Goal: Task Accomplishment & Management: Use online tool/utility

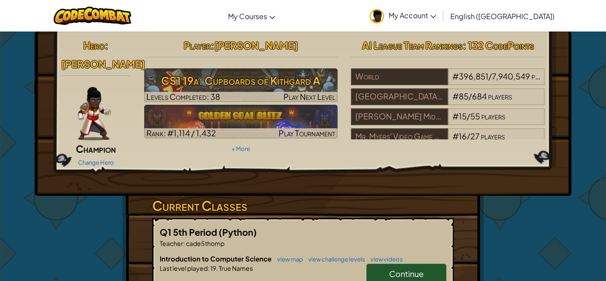
click at [398, 269] on span "Continue" at bounding box center [406, 274] width 35 height 10
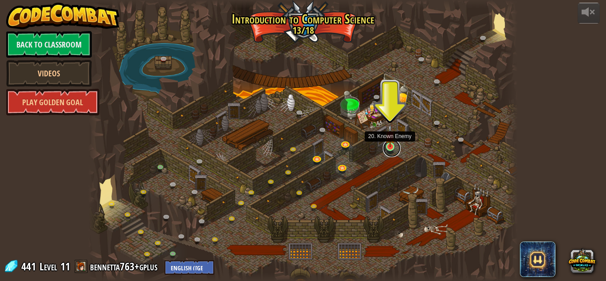
click at [392, 150] on link at bounding box center [392, 148] width 18 height 18
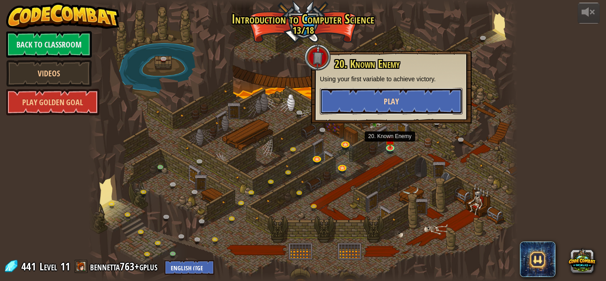
click at [382, 103] on button "Play" at bounding box center [391, 101] width 143 height 27
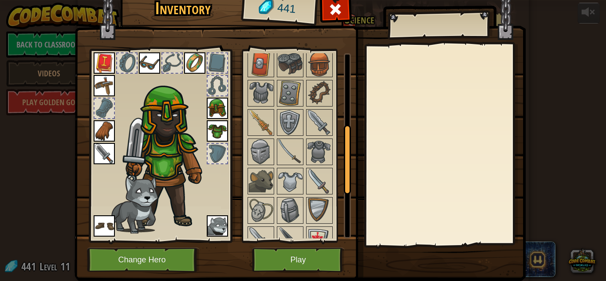
scroll to position [196, 0]
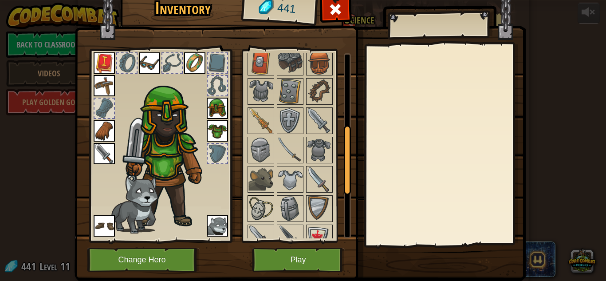
click at [266, 210] on img at bounding box center [261, 208] width 25 height 25
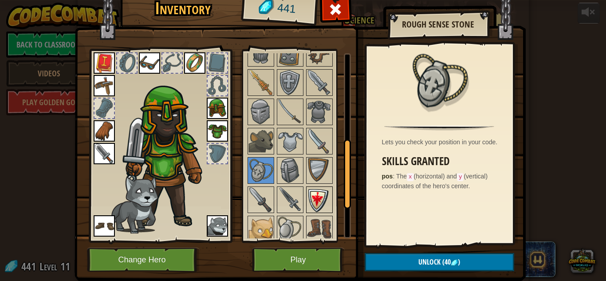
scroll to position [236, 0]
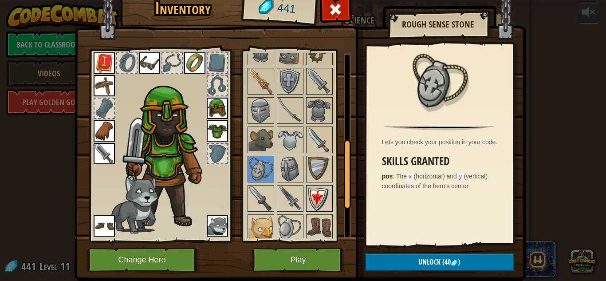
click at [311, 202] on img at bounding box center [319, 198] width 25 height 25
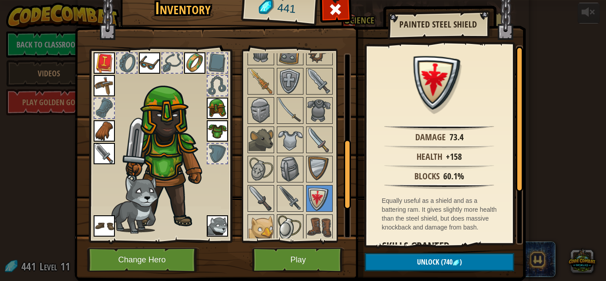
click at [289, 228] on img at bounding box center [290, 227] width 25 height 25
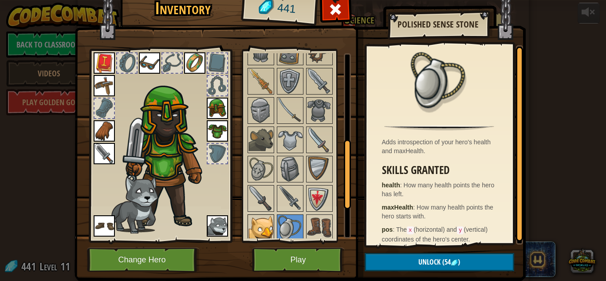
click at [265, 227] on img at bounding box center [261, 227] width 25 height 25
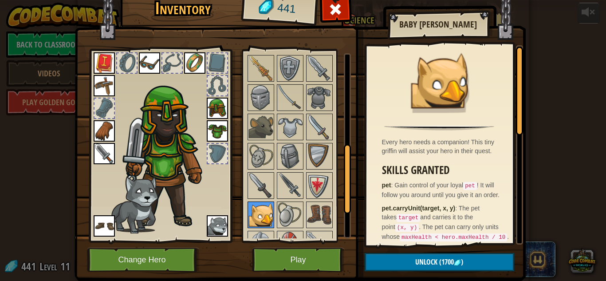
scroll to position [250, 0]
click at [265, 227] on div at bounding box center [298, 125] width 105 height 381
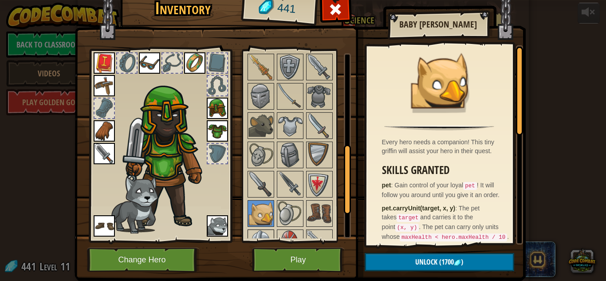
click at [262, 235] on img at bounding box center [261, 242] width 25 height 25
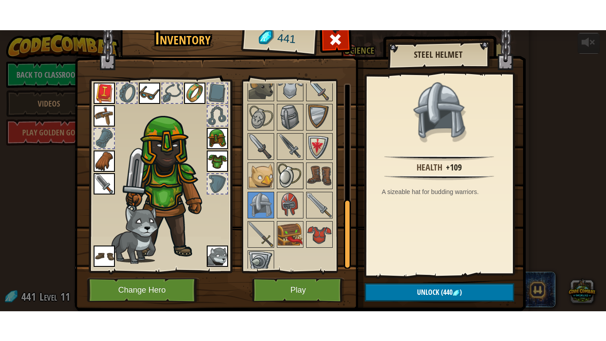
scroll to position [321, 0]
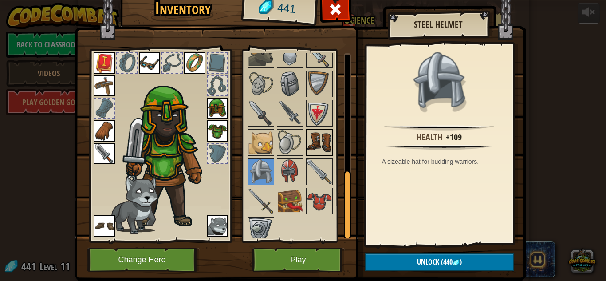
click at [320, 150] on img at bounding box center [319, 142] width 25 height 25
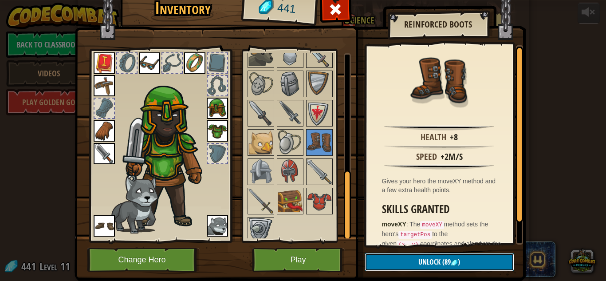
click at [376, 260] on button "Unlock (89 )" at bounding box center [440, 262] width 150 height 18
click at [376, 260] on button "Confirm" at bounding box center [440, 262] width 150 height 18
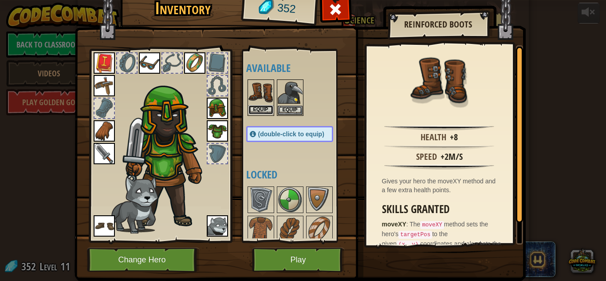
click at [262, 107] on button "Equip" at bounding box center [261, 109] width 25 height 9
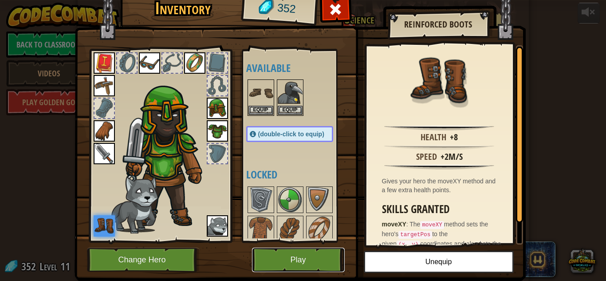
click at [288, 269] on button "Play" at bounding box center [298, 260] width 93 height 24
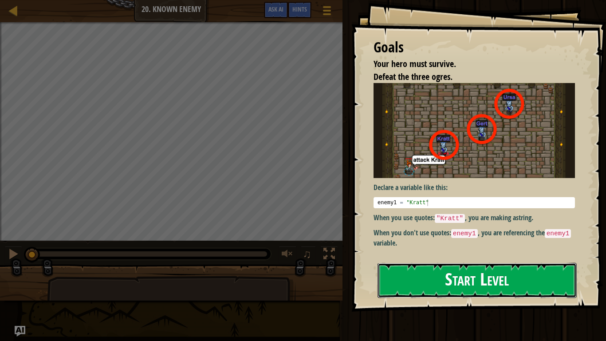
click at [404, 279] on button "Start Level" at bounding box center [477, 280] width 199 height 35
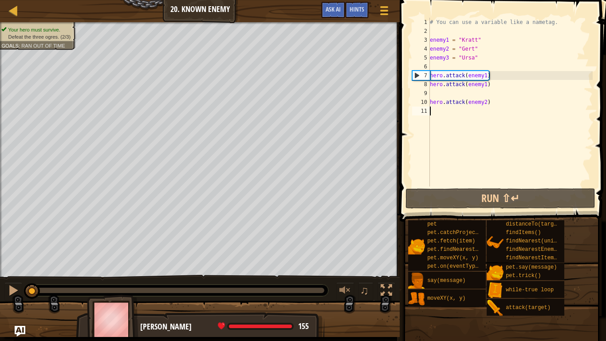
click at [485, 88] on div "# You can use a variable like a nametag. enemy1 = "[PERSON_NAME]" enemy2 = "[PE…" at bounding box center [510, 111] width 165 height 186
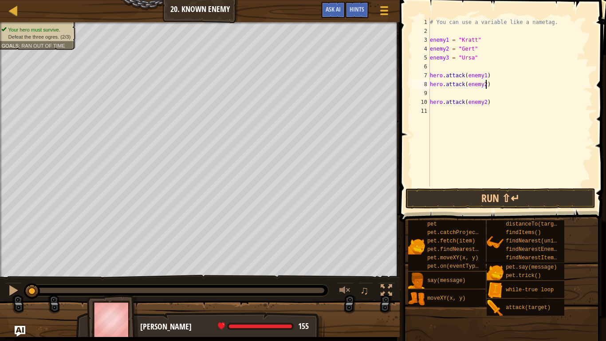
scroll to position [4, 8]
click at [486, 102] on div "# You can use a variable like a nametag. enemy1 = "[PERSON_NAME]" enemy2 = "[PE…" at bounding box center [510, 111] width 165 height 186
click at [531, 193] on button "Run ⇧↵" at bounding box center [501, 198] width 190 height 20
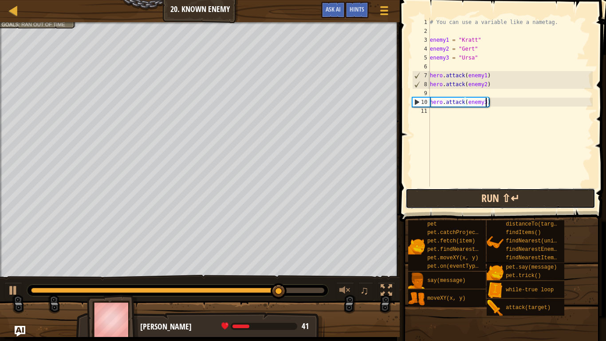
click at [492, 199] on button "Run ⇧↵" at bounding box center [501, 198] width 190 height 20
click at [483, 200] on button "Run ⇧↵" at bounding box center [501, 198] width 190 height 20
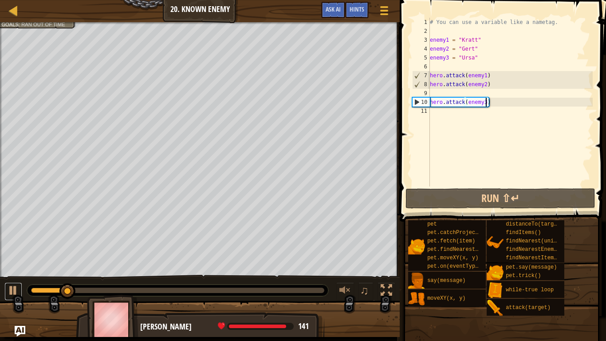
click at [14, 281] on div at bounding box center [14, 291] width 12 height 12
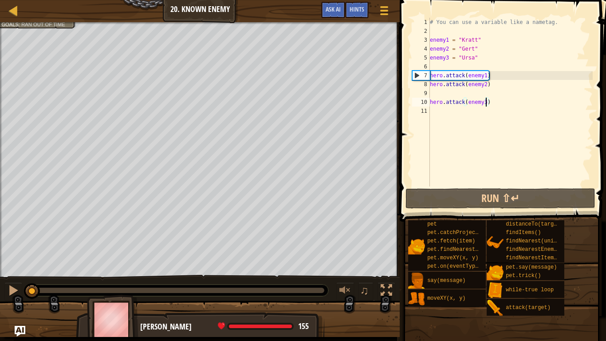
drag, startPoint x: 80, startPoint y: 290, endPoint x: 0, endPoint y: 289, distance: 79.9
click at [0, 281] on div "♫" at bounding box center [200, 288] width 400 height 27
click at [448, 41] on div "# You can use a variable like a nametag. enemy1 = "[PERSON_NAME]" enemy2 = "[PE…" at bounding box center [510, 111] width 165 height 186
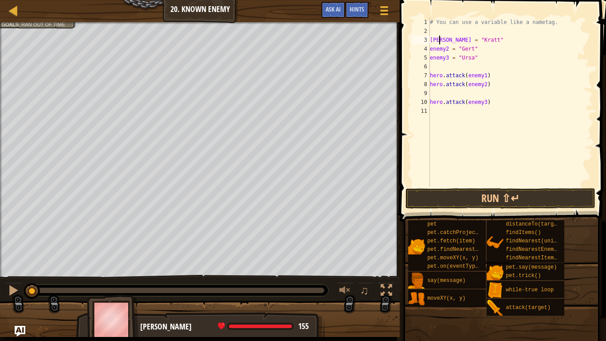
scroll to position [4, 1]
click at [487, 75] on div "# You can use a variable like a nametag. [PERSON_NAME] = "[PERSON_NAME]" enemy2…" at bounding box center [510, 111] width 165 height 186
type textarea "hero.attack([PERSON_NAME])"
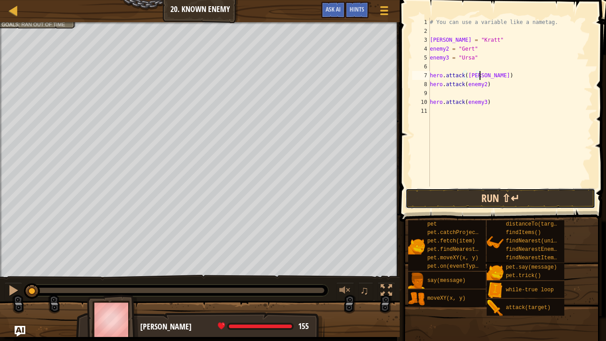
click at [471, 191] on button "Run ⇧↵" at bounding box center [501, 198] width 190 height 20
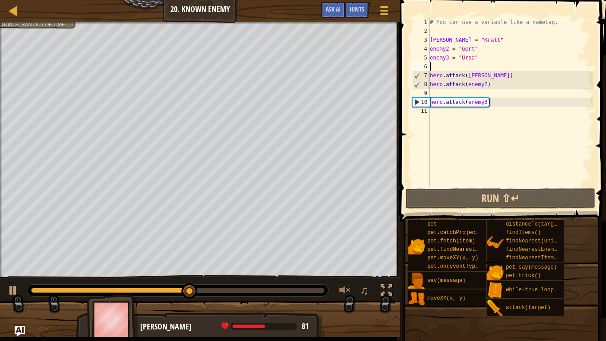
click at [435, 67] on div "# You can use a variable like a nametag. [PERSON_NAME] = "[PERSON_NAME]" enemy2…" at bounding box center [510, 111] width 165 height 186
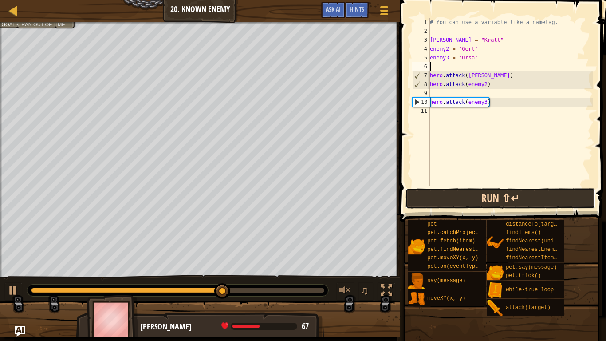
click at [451, 206] on button "Run ⇧↵" at bounding box center [501, 198] width 190 height 20
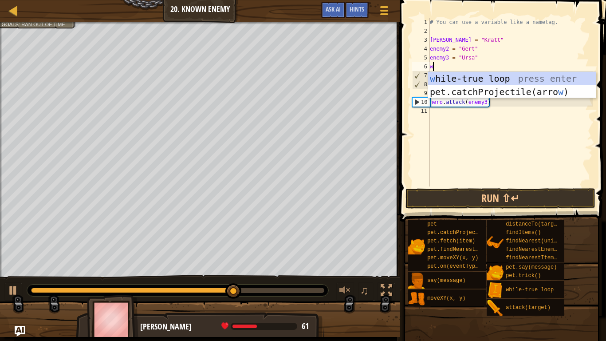
type textarea "wh"
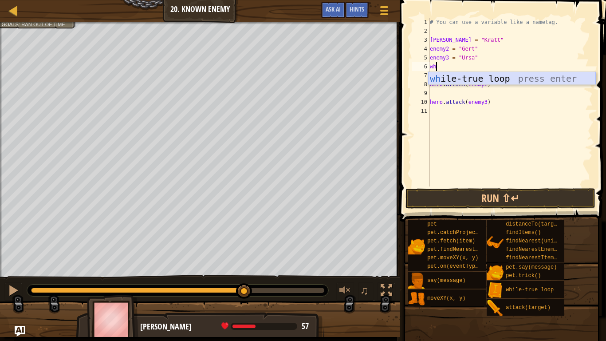
click at [512, 79] on div "wh ile-true loop press enter" at bounding box center [512, 92] width 168 height 40
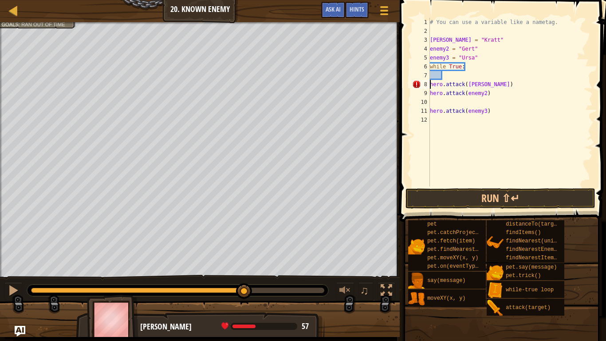
click at [431, 85] on div "# You can use a variable like a nametag. [PERSON_NAME] = "[PERSON_NAME]" enemy2…" at bounding box center [510, 111] width 165 height 186
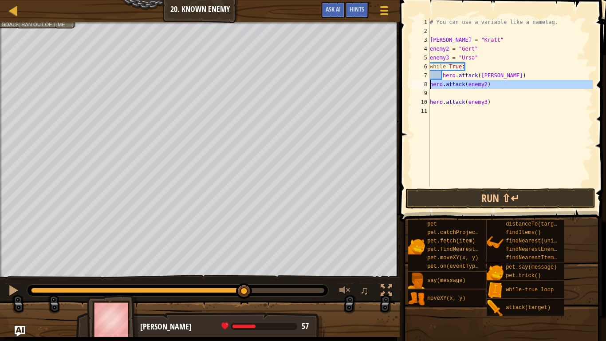
click at [429, 85] on div "8" at bounding box center [421, 84] width 18 height 9
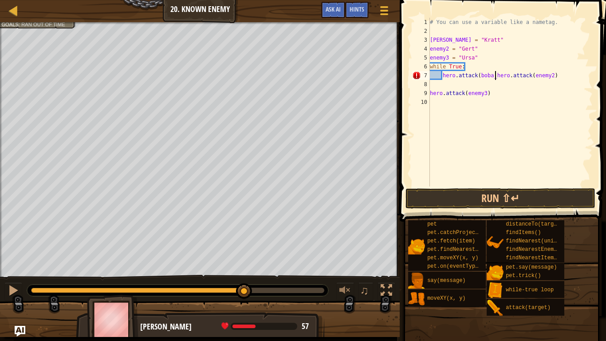
scroll to position [4, 9]
click at [430, 103] on div "# You can use a variable like a nametag. [PERSON_NAME] = "[PERSON_NAME]" enemy2…" at bounding box center [510, 111] width 165 height 186
type textarea "hero.attack(enemy3)"
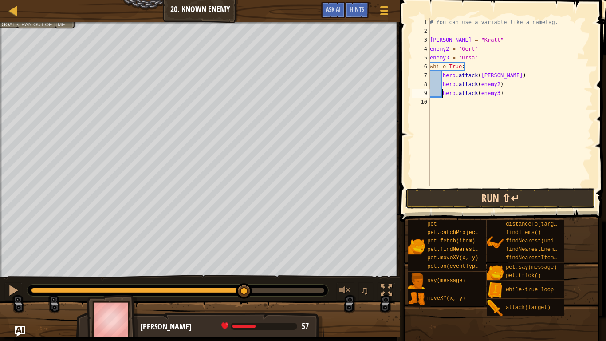
click at [417, 206] on button "Run ⇧↵" at bounding box center [501, 198] width 190 height 20
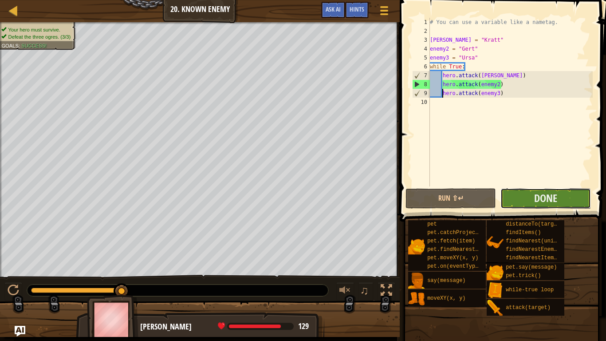
click at [530, 196] on button "Done" at bounding box center [546, 198] width 91 height 20
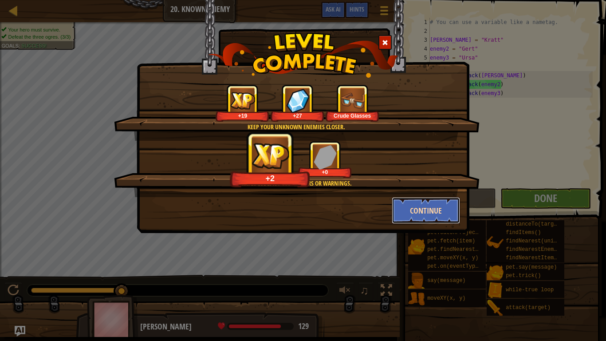
click at [428, 220] on button "Continue" at bounding box center [426, 210] width 69 height 27
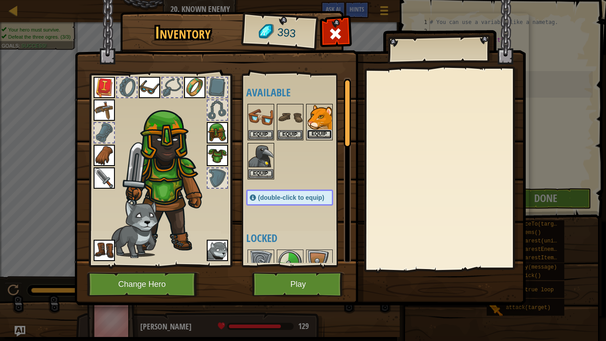
click at [322, 134] on button "Equip" at bounding box center [319, 134] width 25 height 9
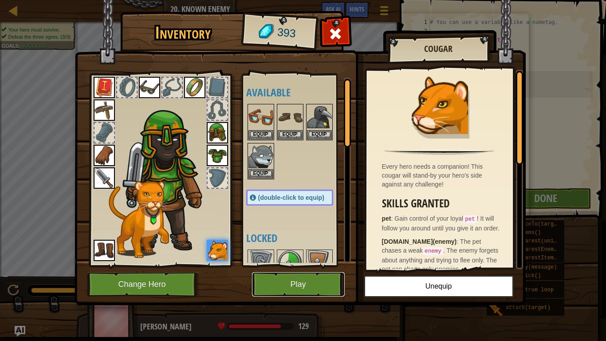
click at [306, 281] on button "Play" at bounding box center [298, 284] width 93 height 24
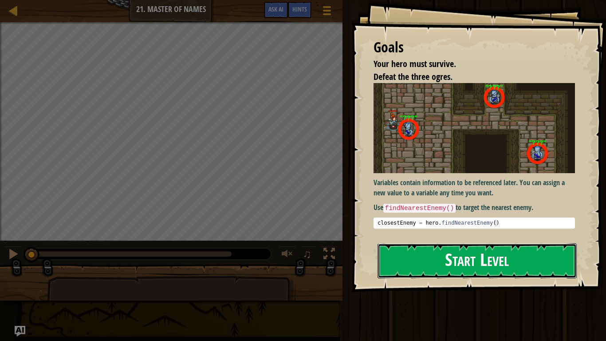
click at [419, 259] on button "Start Level" at bounding box center [477, 260] width 199 height 35
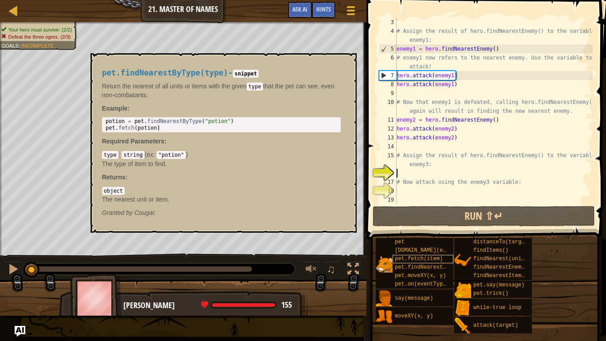
scroll to position [18, 0]
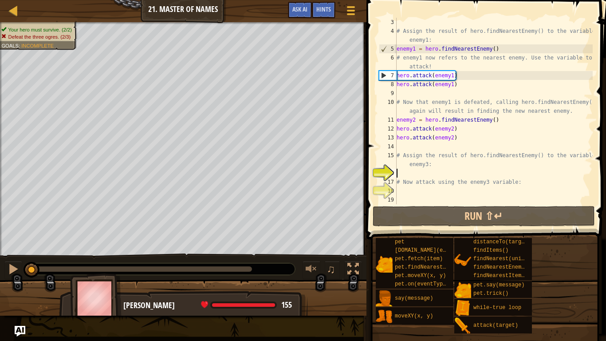
click at [463, 126] on div "# Assign the result of hero.findNearestEnemy() to the variable enemy1: enemy1 =…" at bounding box center [494, 120] width 198 height 204
click at [399, 62] on div "# Assign the result of hero.findNearestEnemy() to the variable enemy1: enemy1 =…" at bounding box center [494, 120] width 198 height 204
click at [400, 69] on div "# Assign the result of hero.findNearestEnemy() to the variable enemy1: enemy1 =…" at bounding box center [494, 120] width 198 height 204
click at [398, 70] on div "# Assign the result of hero.findNearestEnemy() to the variable enemy1: enemy1 =…" at bounding box center [494, 120] width 198 height 204
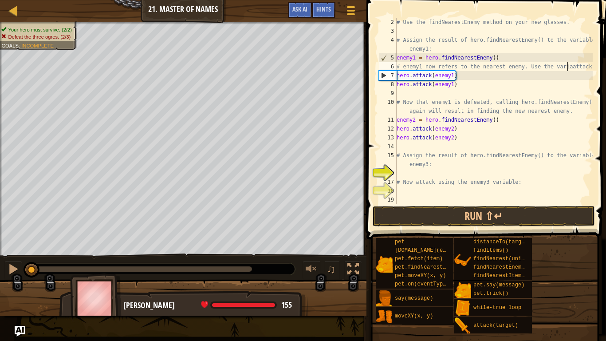
scroll to position [9, 0]
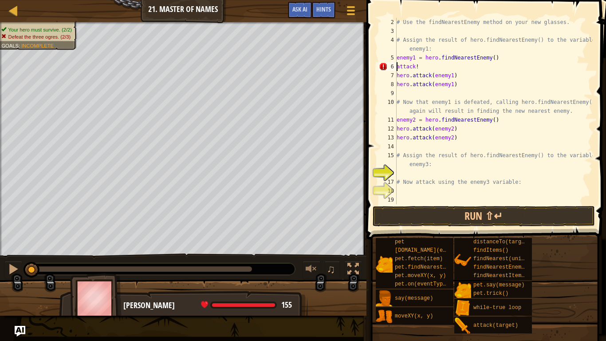
click at [420, 68] on div "# Use the findNearestEnemy method on your new glasses. # Assign the result of h…" at bounding box center [494, 120] width 198 height 204
type textarea "a"
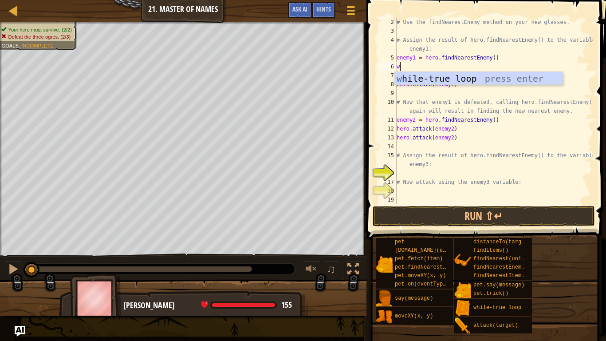
scroll to position [4, 0]
type textarea "whi"
click at [430, 79] on div "whi le-true loop press enter" at bounding box center [479, 92] width 168 height 40
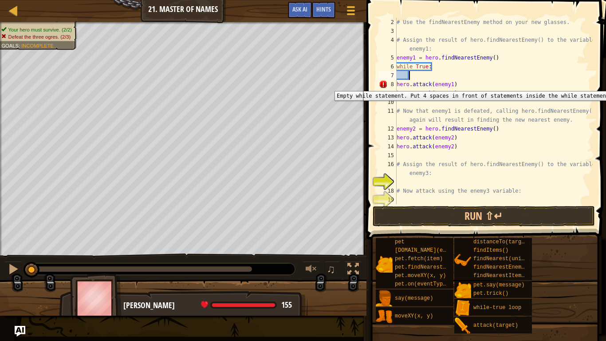
click at [396, 84] on div "8" at bounding box center [388, 84] width 18 height 9
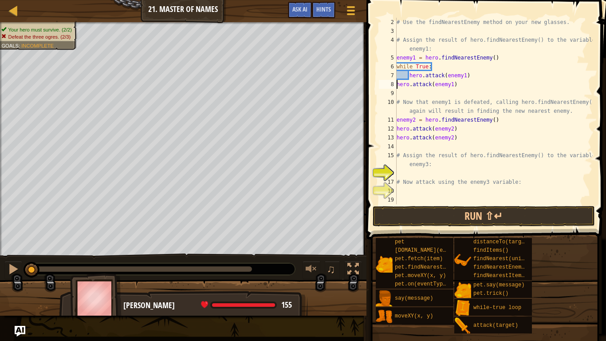
click at [398, 85] on div "# Use the findNearestEnemy method on your new glasses. # Assign the result of h…" at bounding box center [494, 120] width 198 height 204
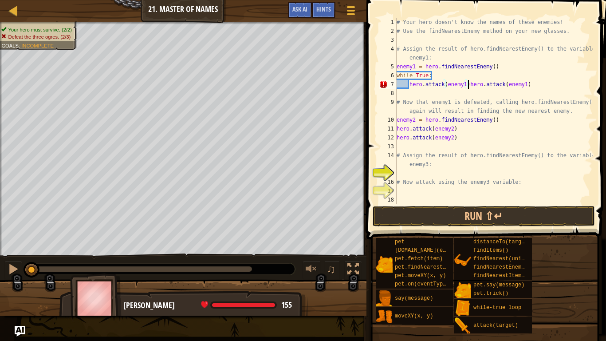
scroll to position [0, 0]
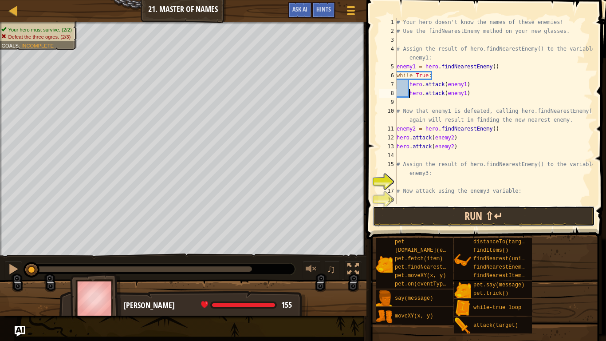
click at [407, 220] on button "Run ⇧↵" at bounding box center [484, 216] width 222 height 20
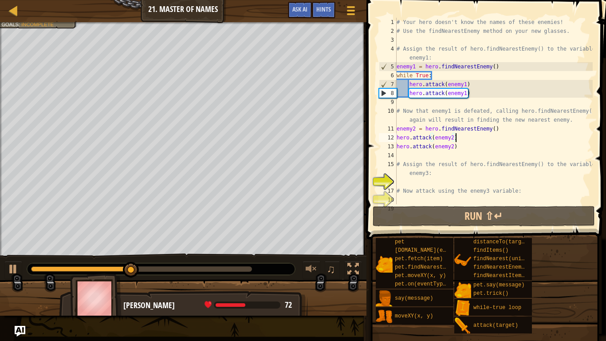
click at [542, 134] on div "# Your hero doesn't know the names of these enemies! # Use the findNearestEnemy…" at bounding box center [494, 120] width 198 height 204
click at [466, 96] on div "# Your hero doesn't know the names of these enemies! # Use the findNearestEnemy…" at bounding box center [494, 120] width 198 height 204
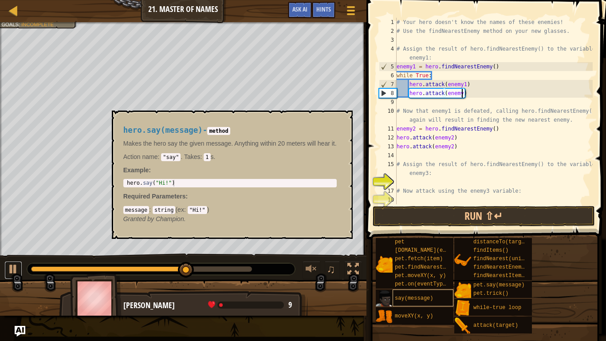
click at [12, 273] on div at bounding box center [14, 269] width 12 height 12
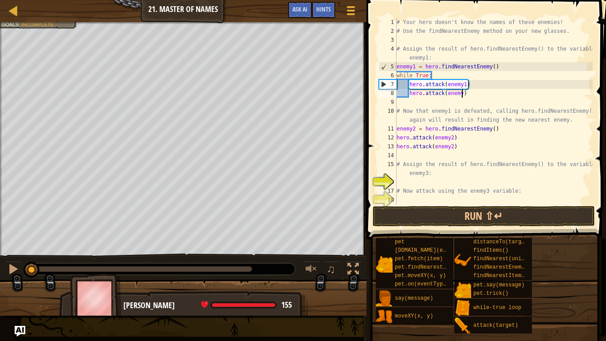
drag, startPoint x: 188, startPoint y: 267, endPoint x: 0, endPoint y: 268, distance: 187.8
click at [0, 268] on div "♫" at bounding box center [183, 266] width 367 height 27
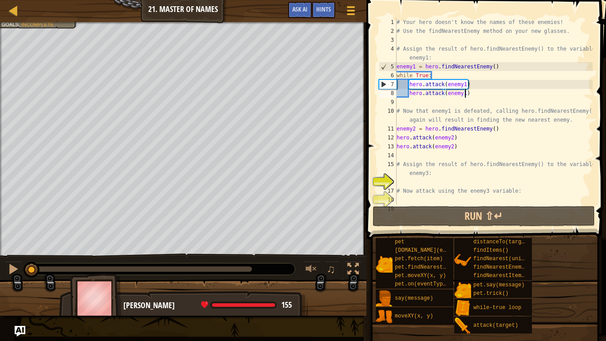
scroll to position [4, 10]
click at [410, 96] on div "# Your hero doesn't know the names of these enemies! # Use the findNearestEnemy…" at bounding box center [494, 120] width 198 height 204
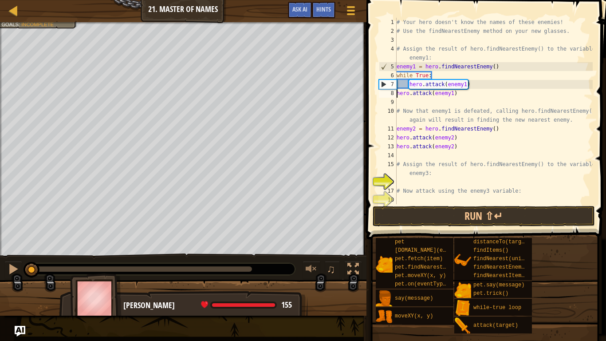
scroll to position [4, 8]
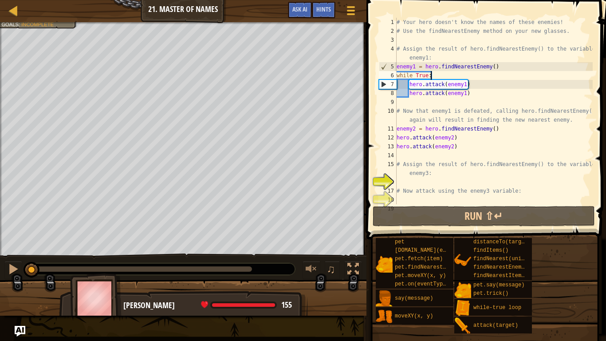
click at [438, 73] on div "# Your hero doesn't know the names of these enemies! # Use the findNearestEnemy…" at bounding box center [494, 120] width 198 height 204
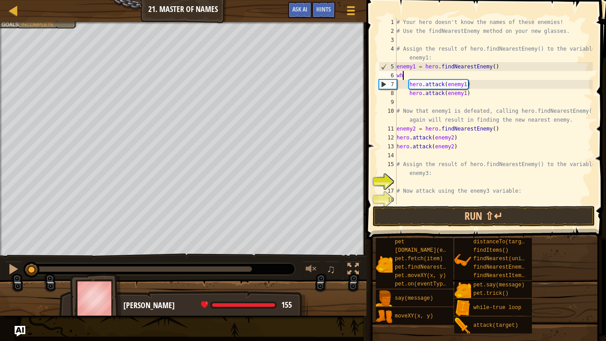
scroll to position [4, 0]
type textarea "w"
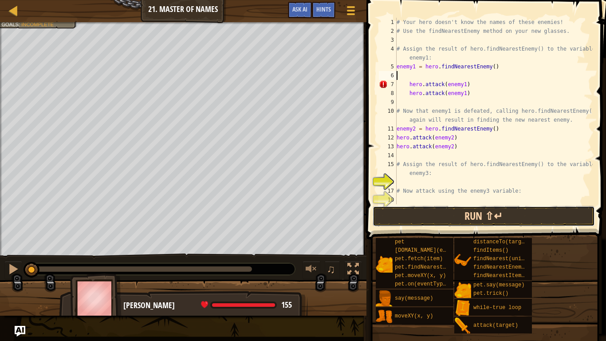
click at [475, 217] on button "Run ⇧↵" at bounding box center [484, 216] width 222 height 20
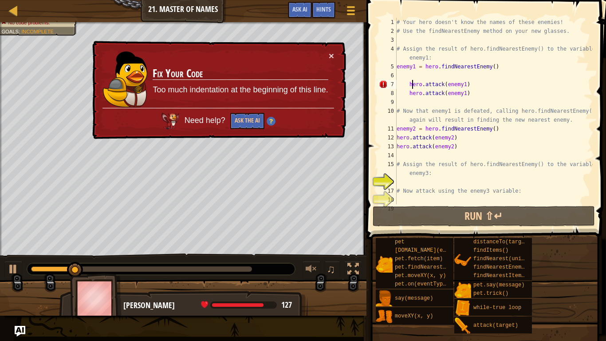
click at [413, 86] on div "# Your hero doesn't know the names of these enemies! # Use the findNearestEnemy…" at bounding box center [494, 120] width 198 height 204
click at [407, 87] on div "# Your hero doesn't know the names of these enemies! # Use the findNearestEnemy…" at bounding box center [494, 120] width 198 height 204
click at [409, 87] on div "# Your hero doesn't know the names of these enemies! # Use the findNearestEnemy…" at bounding box center [494, 120] width 198 height 204
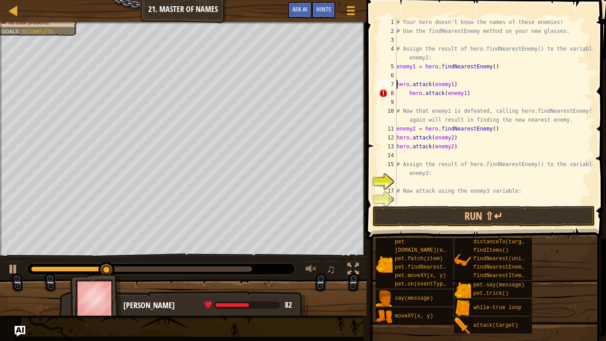
click at [407, 92] on div "# Your hero doesn't know the names of these enemies! # Use the findNearestEnemy…" at bounding box center [494, 120] width 198 height 204
click at [408, 92] on div "# Your hero doesn't know the names of these enemies! # Use the findNearestEnemy…" at bounding box center [494, 120] width 198 height 204
type textarea "hero.attack(enemy1)"
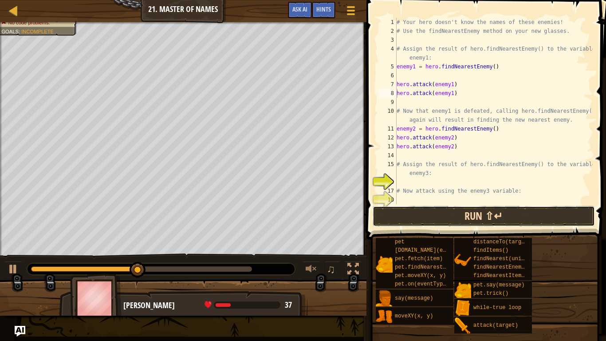
click at [401, 206] on button "Run ⇧↵" at bounding box center [484, 216] width 222 height 20
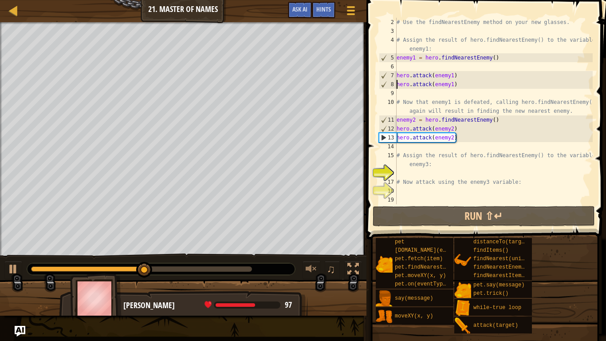
scroll to position [9, 0]
click at [397, 174] on div "# Use the findNearestEnemy method on your new glasses. # Assign the result of h…" at bounding box center [494, 120] width 198 height 204
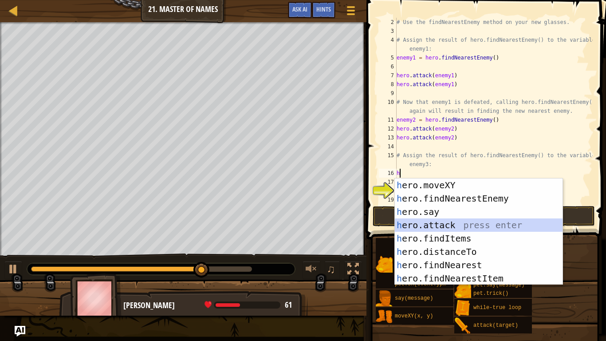
click at [475, 222] on div "h ero.moveXY press enter h ero.findNearestEnemy press enter h ero.say press ent…" at bounding box center [479, 244] width 168 height 133
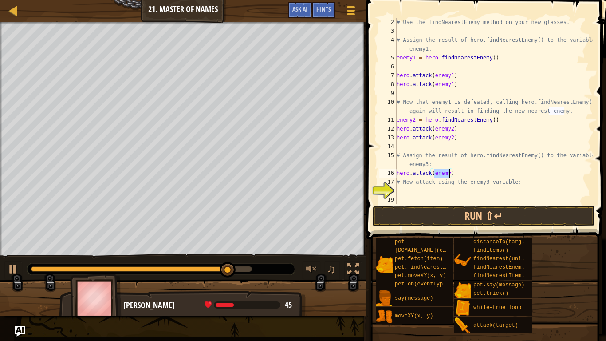
click at [453, 169] on div "# Use the findNearestEnemy method on your new glasses. # Assign the result of h…" at bounding box center [494, 120] width 198 height 204
click at [449, 173] on div "# Use the findNearestEnemy method on your new glasses. # Assign the result of h…" at bounding box center [494, 120] width 198 height 204
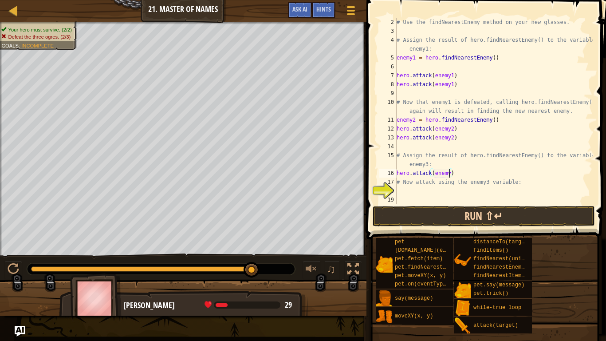
scroll to position [4, 8]
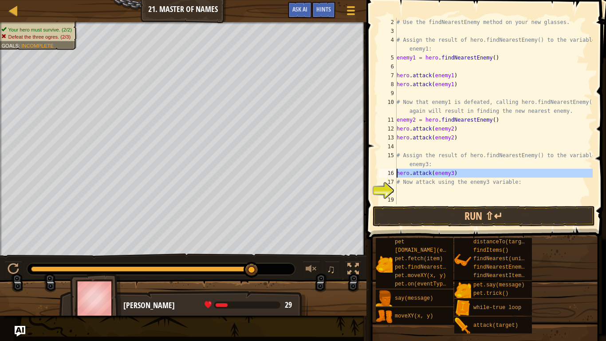
drag, startPoint x: 396, startPoint y: 174, endPoint x: 405, endPoint y: 174, distance: 8.5
click at [405, 174] on div "hero.attack(enemy3) 2 3 4 5 6 7 8 9 10 11 12 13 14 15 16 17 18 19 # Use the fin…" at bounding box center [485, 111] width 216 height 186
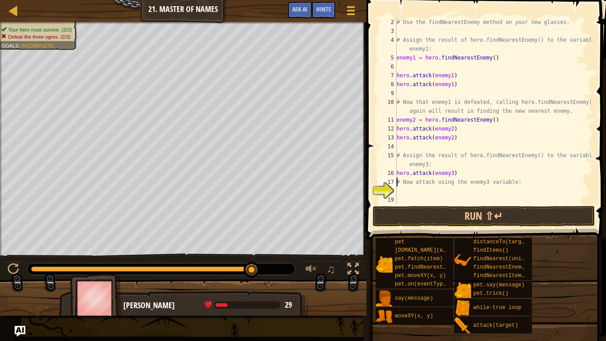
click at [398, 181] on div "# Use the findNearestEnemy method on your new glasses. # Assign the result of h…" at bounding box center [494, 120] width 198 height 204
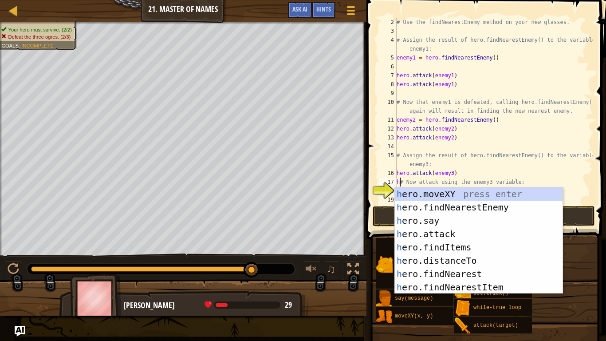
scroll to position [4, 0]
click at [410, 232] on div "h ero.moveXY press enter h ero.findNearestEnemy press enter h ero.say press ent…" at bounding box center [479, 253] width 168 height 133
type textarea "hero.attack(enemy)# Now attack using the enemy3 variable:"
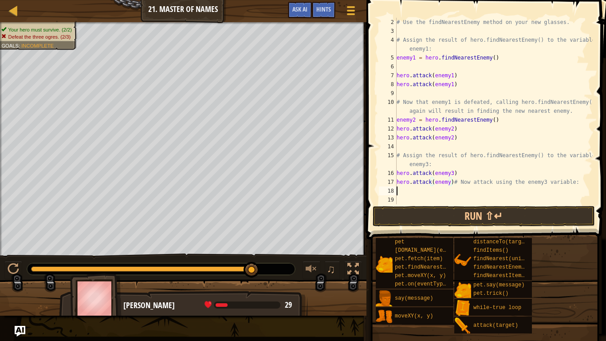
click at [446, 188] on div "# Use the findNearestEnemy method on your new glasses. # Assign the result of h…" at bounding box center [494, 120] width 198 height 204
click at [448, 182] on div "# Use the findNearestEnemy method on your new glasses. # Assign the result of h…" at bounding box center [494, 120] width 198 height 204
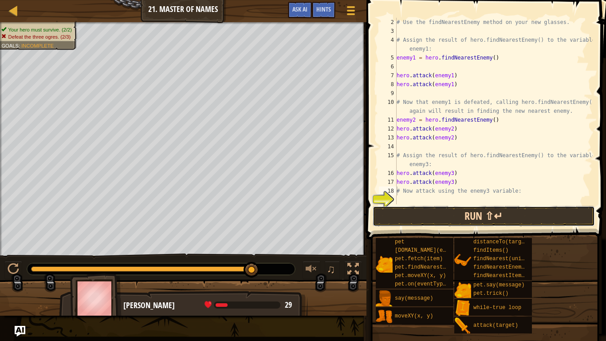
click at [428, 207] on button "Run ⇧↵" at bounding box center [484, 216] width 222 height 20
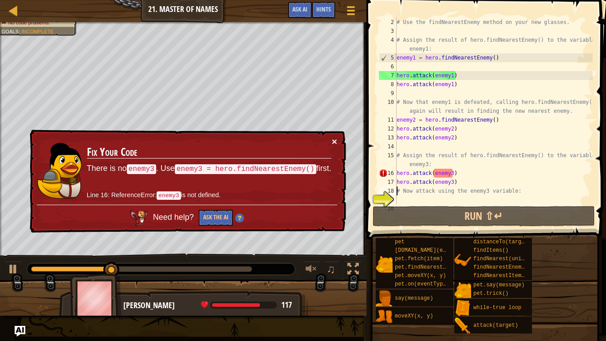
click at [334, 143] on button "×" at bounding box center [334, 141] width 5 height 9
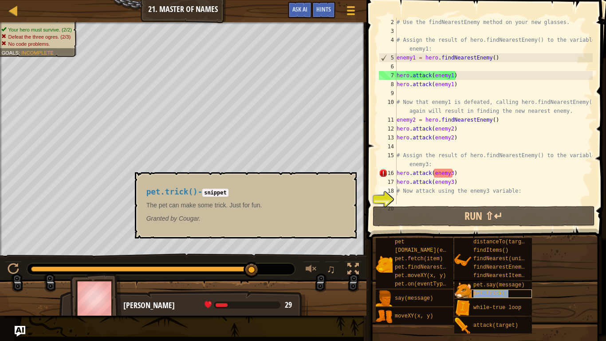
click at [475, 281] on span "pet.trick()" at bounding box center [491, 293] width 35 height 6
click at [476, 281] on span "pet.trick()" at bounding box center [491, 293] width 35 height 6
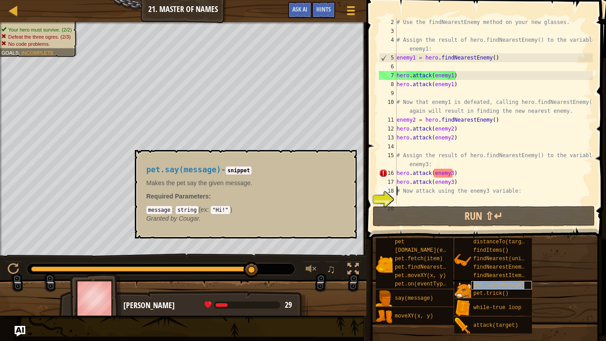
click at [477, 281] on span "pet.say(message)" at bounding box center [499, 285] width 51 height 6
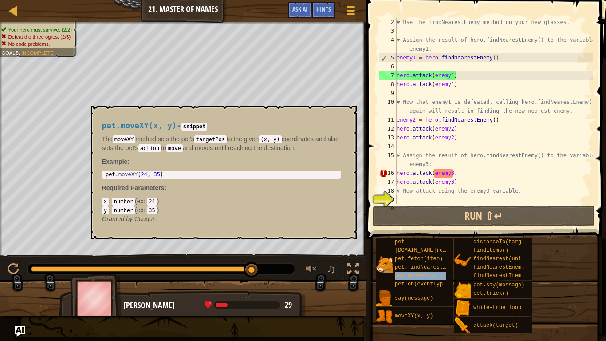
click at [423, 274] on span "pet.moveXY(x, y)" at bounding box center [420, 276] width 51 height 6
click at [412, 263] on div "pet.findNearestByType(type)" at bounding box center [423, 267] width 61 height 8
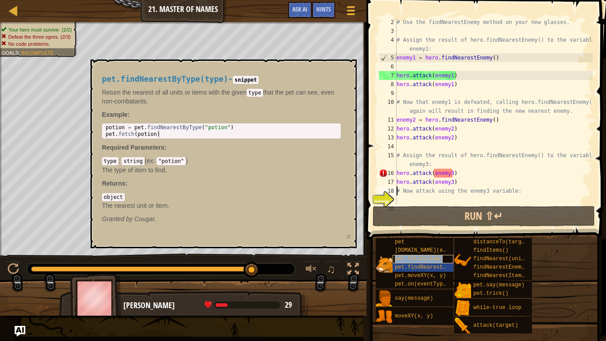
click at [415, 259] on span "pet.fetch(item)" at bounding box center [419, 259] width 48 height 6
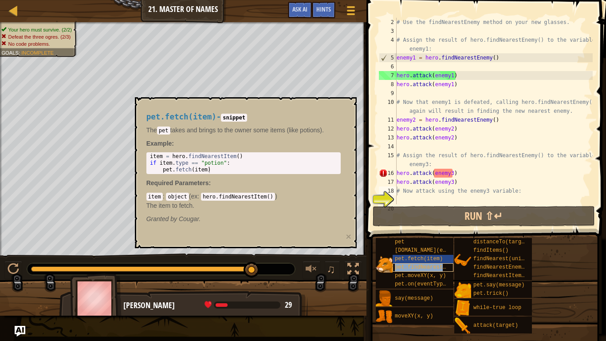
click at [410, 270] on span "pet.findNearestByType(type)" at bounding box center [438, 267] width 86 height 6
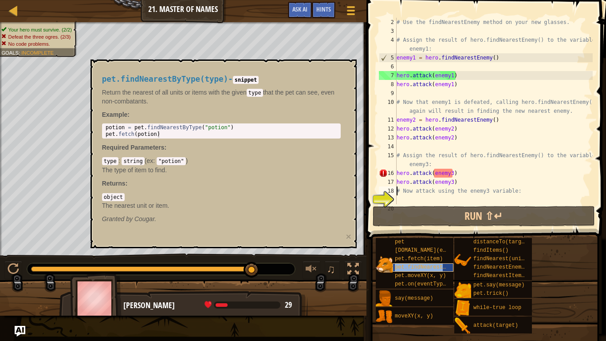
click at [410, 270] on span "pet.findNearestByType(type)" at bounding box center [438, 267] width 86 height 6
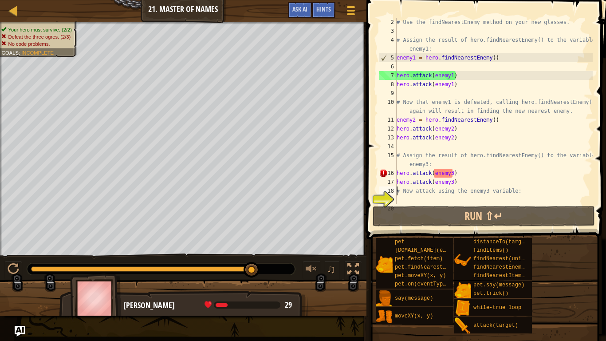
click at [489, 163] on div "# Use the findNearestEnemy method on your new glasses. # Assign the result of h…" at bounding box center [494, 120] width 198 height 204
type textarea "# Assign the result of hero.findNearestEnemy() to the variable enemy3:"
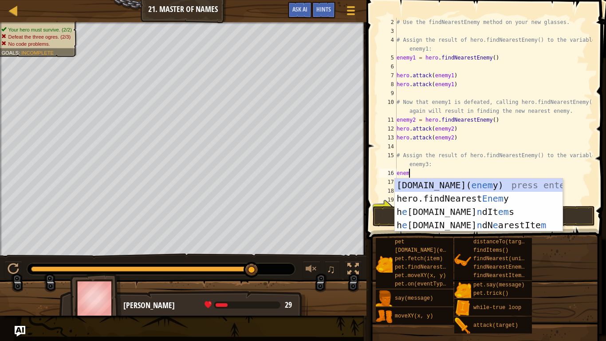
type textarea "enemy"
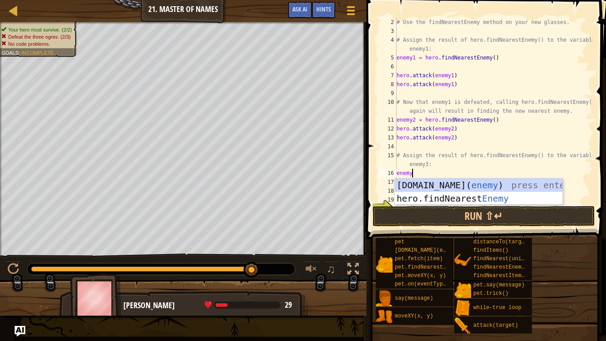
scroll to position [4, 2]
click at [508, 199] on div "[DOMAIN_NAME]( enemy ) press enter hero.findNearest Enemy press enter" at bounding box center [479, 204] width 168 height 53
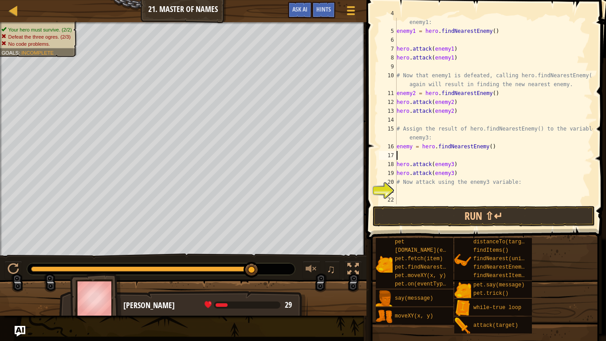
scroll to position [36, 0]
click at [412, 150] on div "# Assign the result of hero.findNearestEnemy() to the variable enemy1: enemy1 =…" at bounding box center [494, 115] width 198 height 213
type textarea "enemy3 = hero.findNearestEnemy()"
click at [502, 208] on button "Run ⇧↵" at bounding box center [484, 216] width 222 height 20
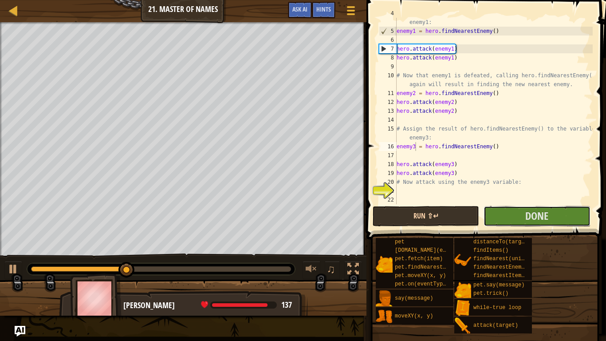
click at [502, 208] on button "Done" at bounding box center [537, 216] width 107 height 20
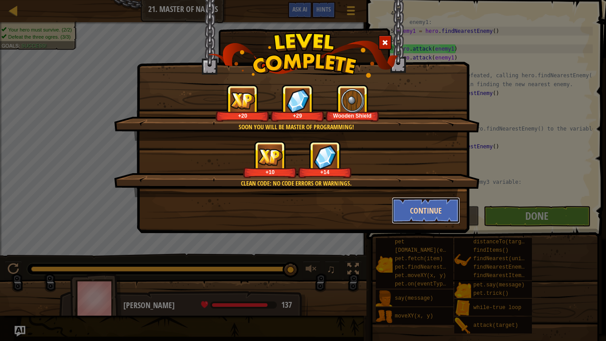
click at [435, 212] on button "Continue" at bounding box center [426, 210] width 69 height 27
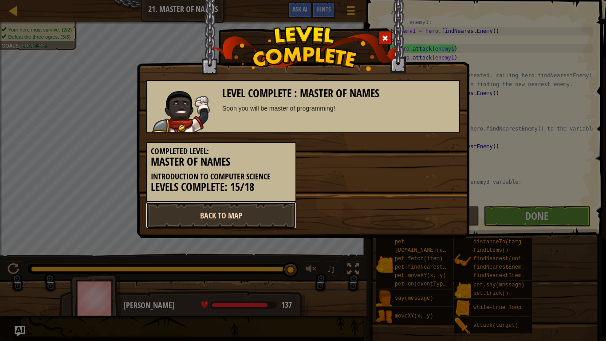
click at [278, 222] on link "Back to Map" at bounding box center [221, 215] width 150 height 27
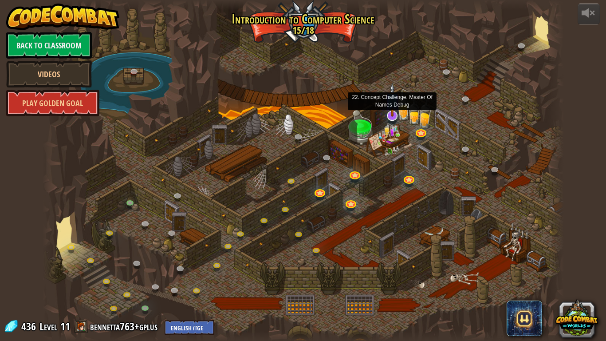
click at [395, 113] on img at bounding box center [392, 100] width 15 height 34
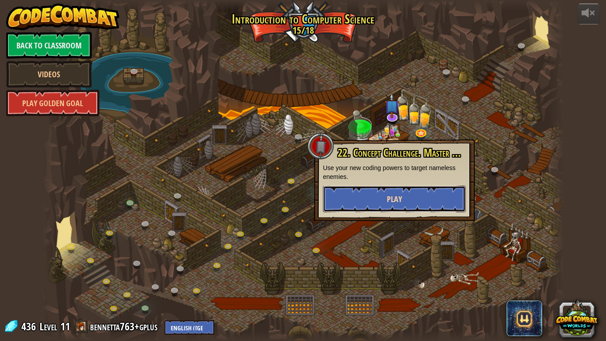
click at [374, 200] on button "Play" at bounding box center [394, 199] width 143 height 27
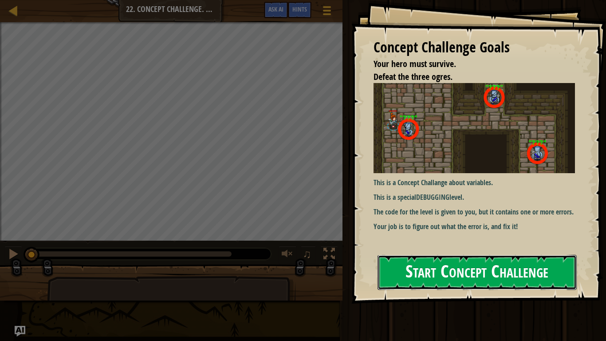
click at [414, 281] on button "Start Concept Challenge" at bounding box center [477, 272] width 199 height 35
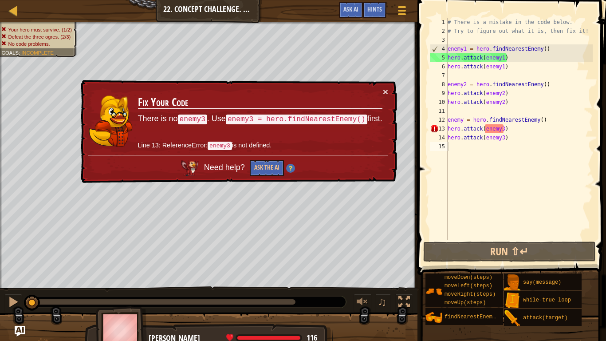
click at [382, 91] on td "Fix Your Code There is no enemy3 . Use enemy3 = hero.findNearestEnemy() first. …" at bounding box center [260, 121] width 245 height 68
click at [384, 91] on button "×" at bounding box center [385, 91] width 5 height 9
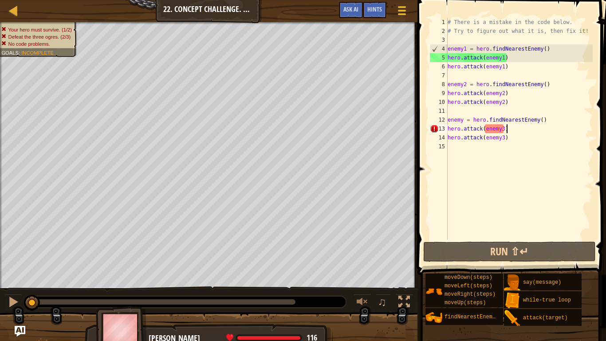
click at [506, 130] on div "# There is a mistake in the code below. # Try to figure out what it is, then fi…" at bounding box center [519, 138] width 147 height 240
click at [502, 129] on div "# There is a mistake in the code below. # Try to figure out what it is, then fi…" at bounding box center [519, 138] width 147 height 240
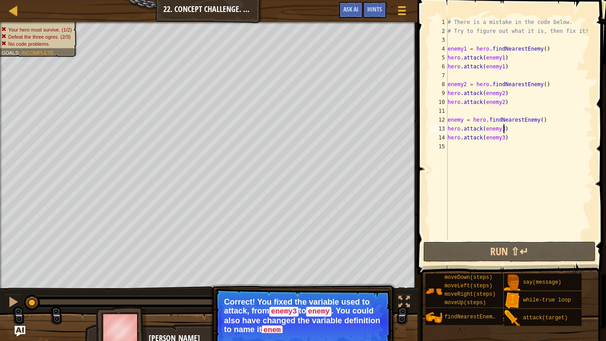
scroll to position [4, 8]
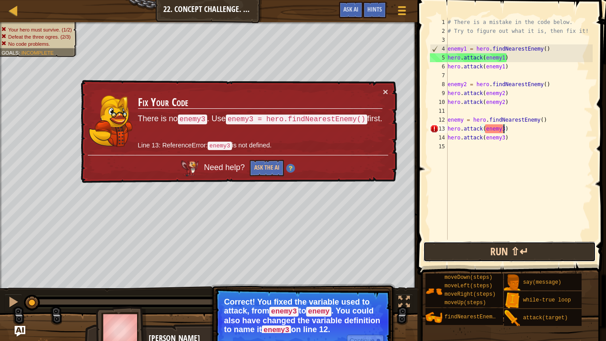
click at [548, 252] on button "Run ⇧↵" at bounding box center [509, 251] width 173 height 20
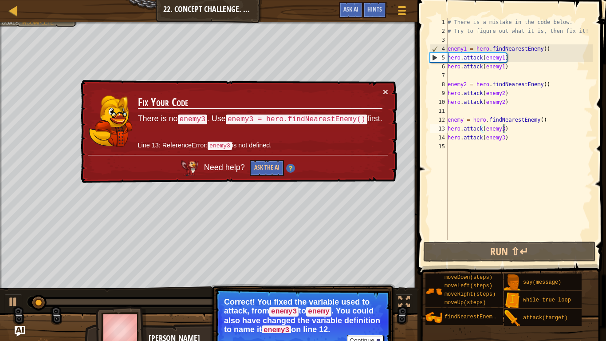
scroll to position [4, 8]
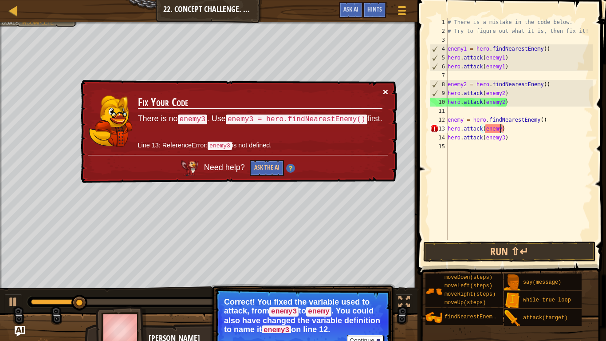
click at [385, 91] on button "×" at bounding box center [385, 92] width 5 height 9
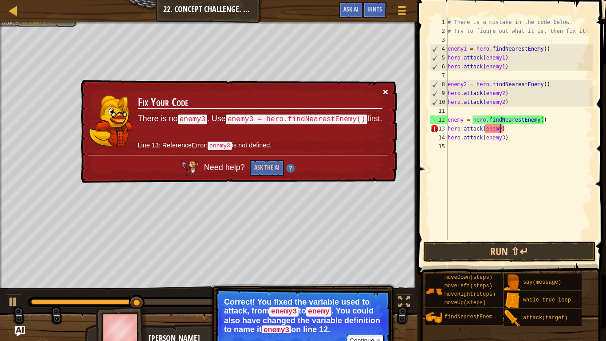
click at [386, 89] on button "×" at bounding box center [385, 91] width 5 height 9
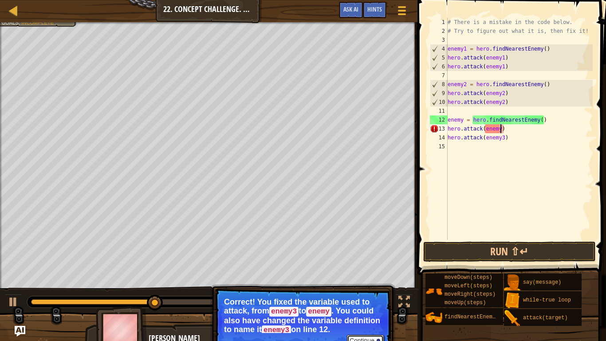
click at [358, 281] on button "Continue" at bounding box center [365, 341] width 37 height 12
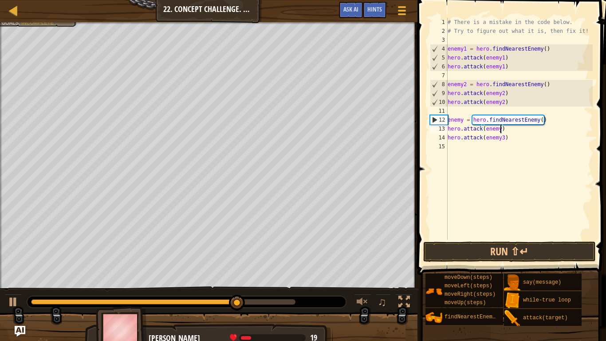
type textarea "hero.attack(enemy3)"
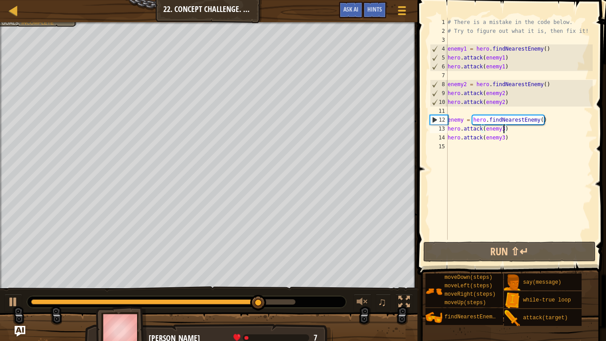
scroll to position [4, 0]
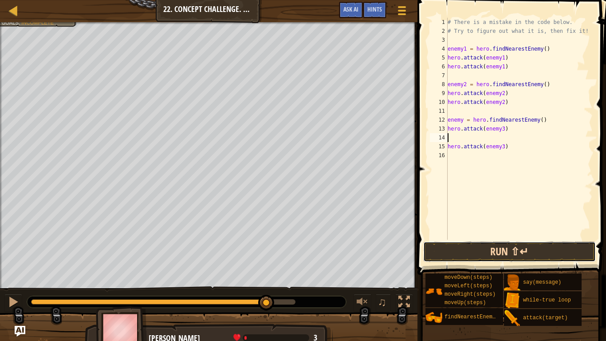
click at [482, 251] on button "Run ⇧↵" at bounding box center [509, 251] width 173 height 20
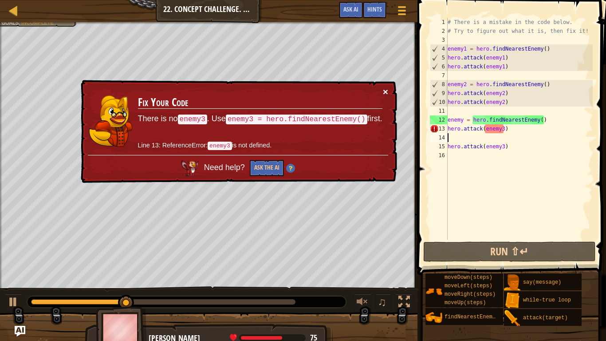
click at [385, 91] on button "×" at bounding box center [385, 91] width 5 height 9
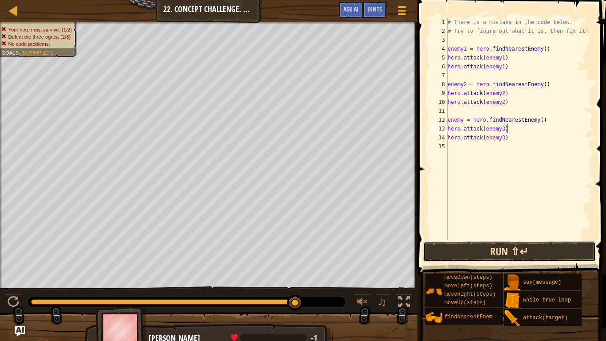
click at [480, 260] on button "Run ⇧↵" at bounding box center [509, 251] width 173 height 20
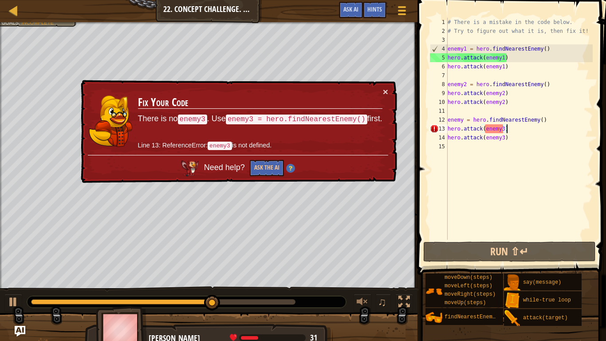
click at [504, 129] on div "# There is a mistake in the code below. # Try to figure out what it is, then fi…" at bounding box center [519, 138] width 147 height 240
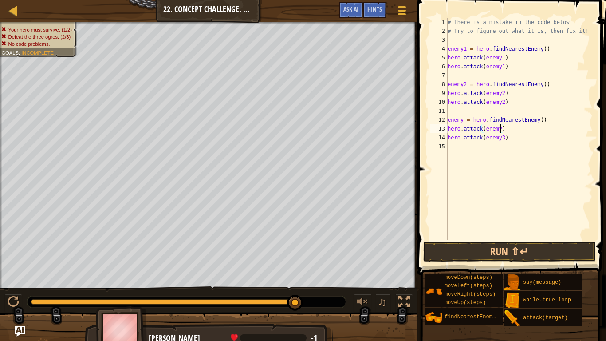
scroll to position [4, 8]
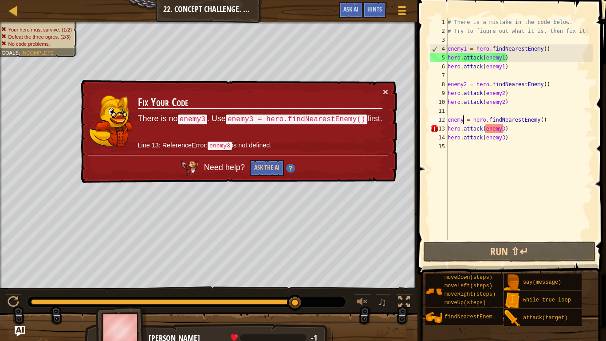
click at [464, 120] on div "# There is a mistake in the code below. # Try to figure out what it is, then fi…" at bounding box center [519, 138] width 147 height 240
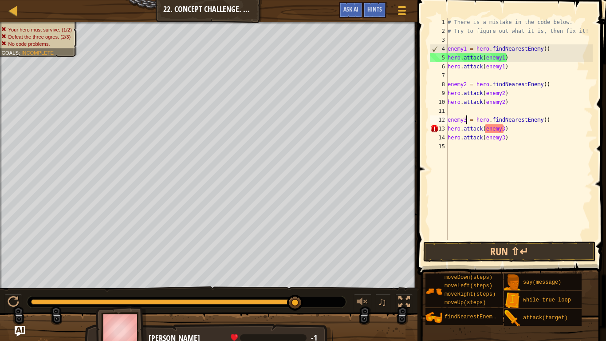
scroll to position [4, 3]
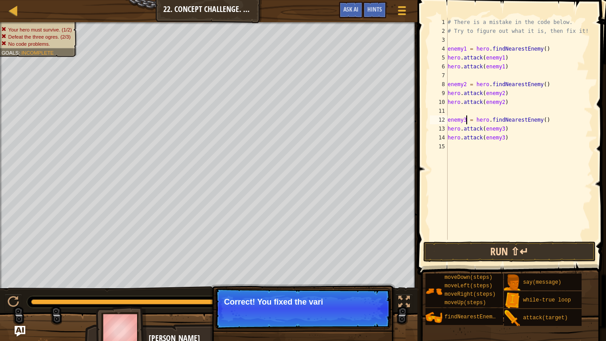
type textarea "enemy3 = hero.findNearestEnemy()"
click at [484, 259] on button "Run ⇧↵" at bounding box center [509, 251] width 173 height 20
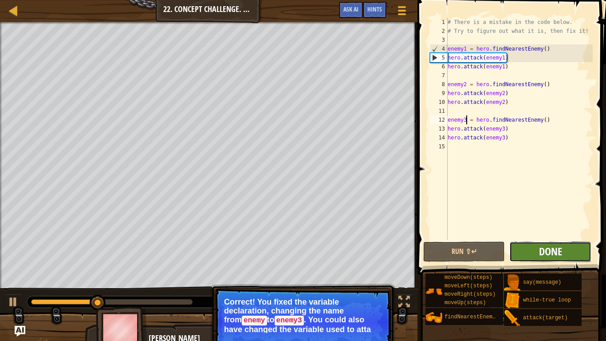
click at [541, 247] on span "Done" at bounding box center [550, 251] width 23 height 14
